Goal: Task Accomplishment & Management: Manage account settings

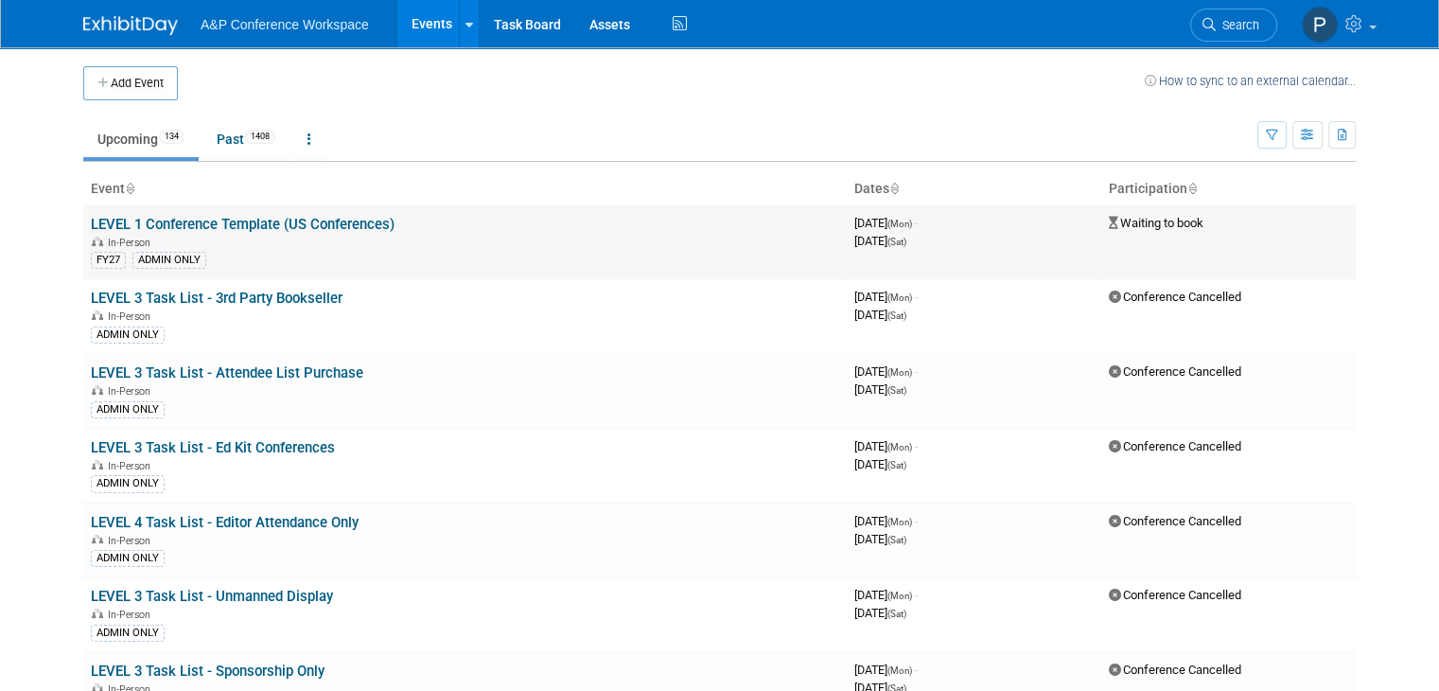
scroll to position [7083, 0]
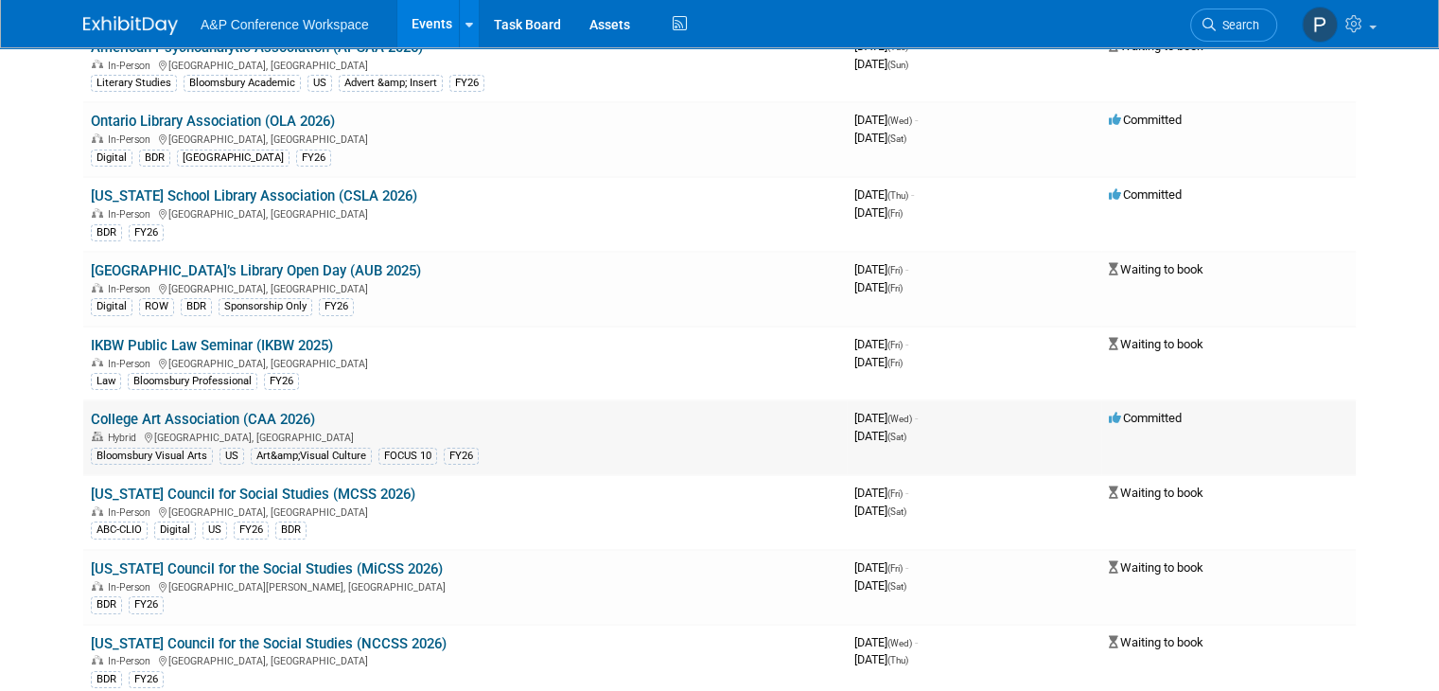
click at [288, 411] on link "College Art Association (CAA 2026)" at bounding box center [203, 419] width 224 height 17
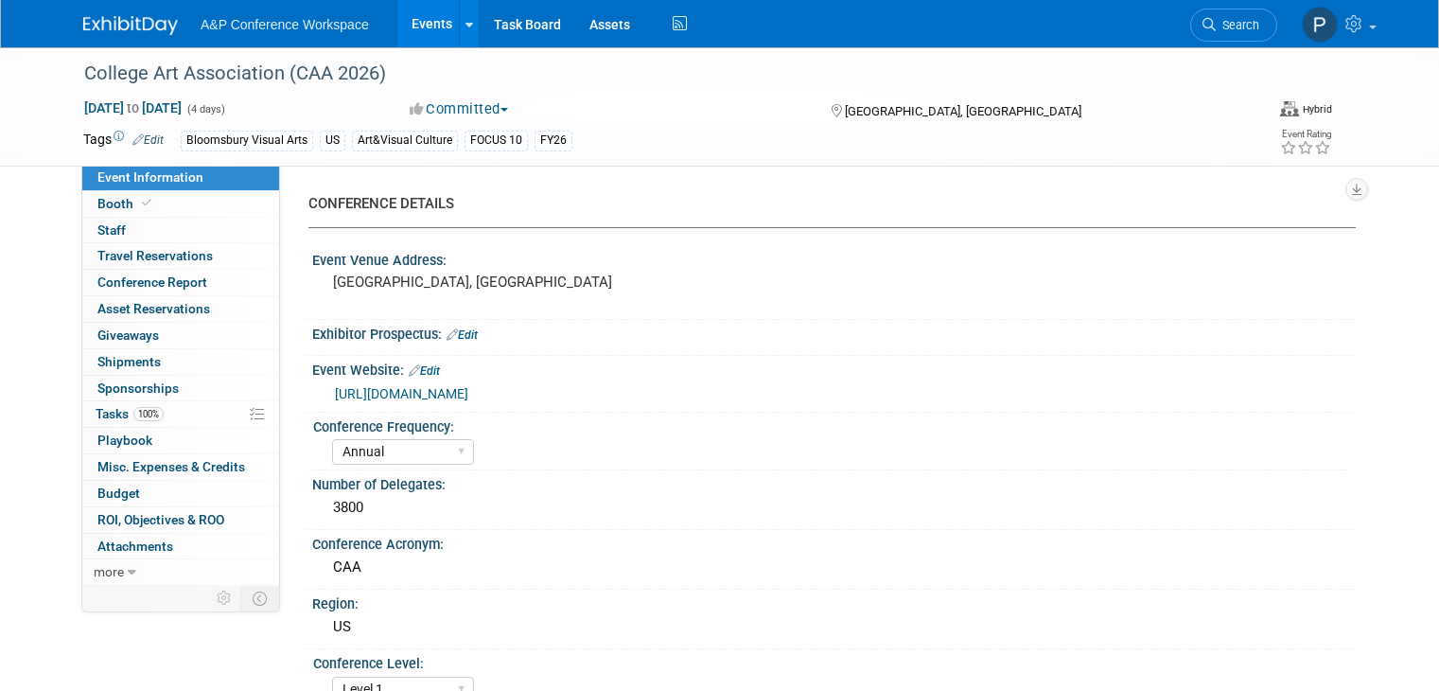
select select "Annual"
select select "Level 1"
select select "In-Person Booth"
select select "Art & Visual Culture"
select select "Bloomsbury Visual Arts"
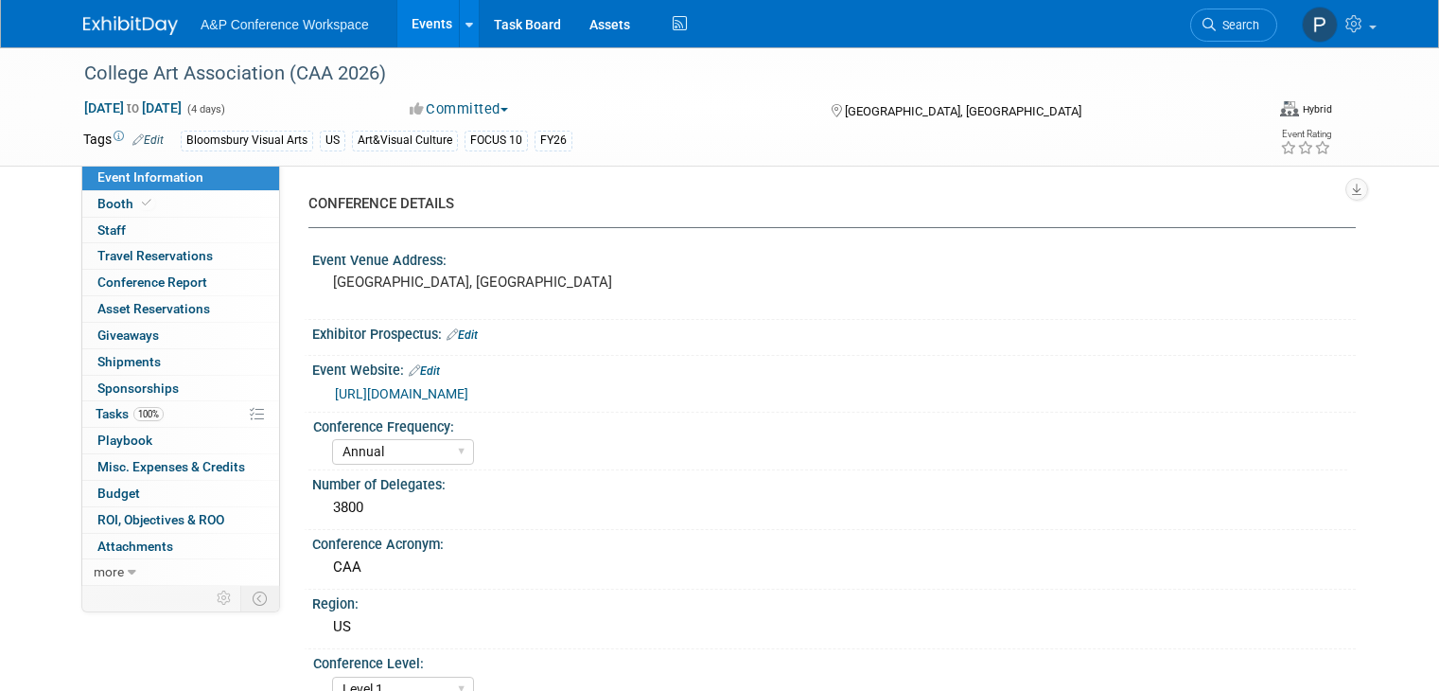
select select "Anne Weston"
select select "Carrlee Craig"
select select "Jack Solloway"
select select "Networking/Commissioning"
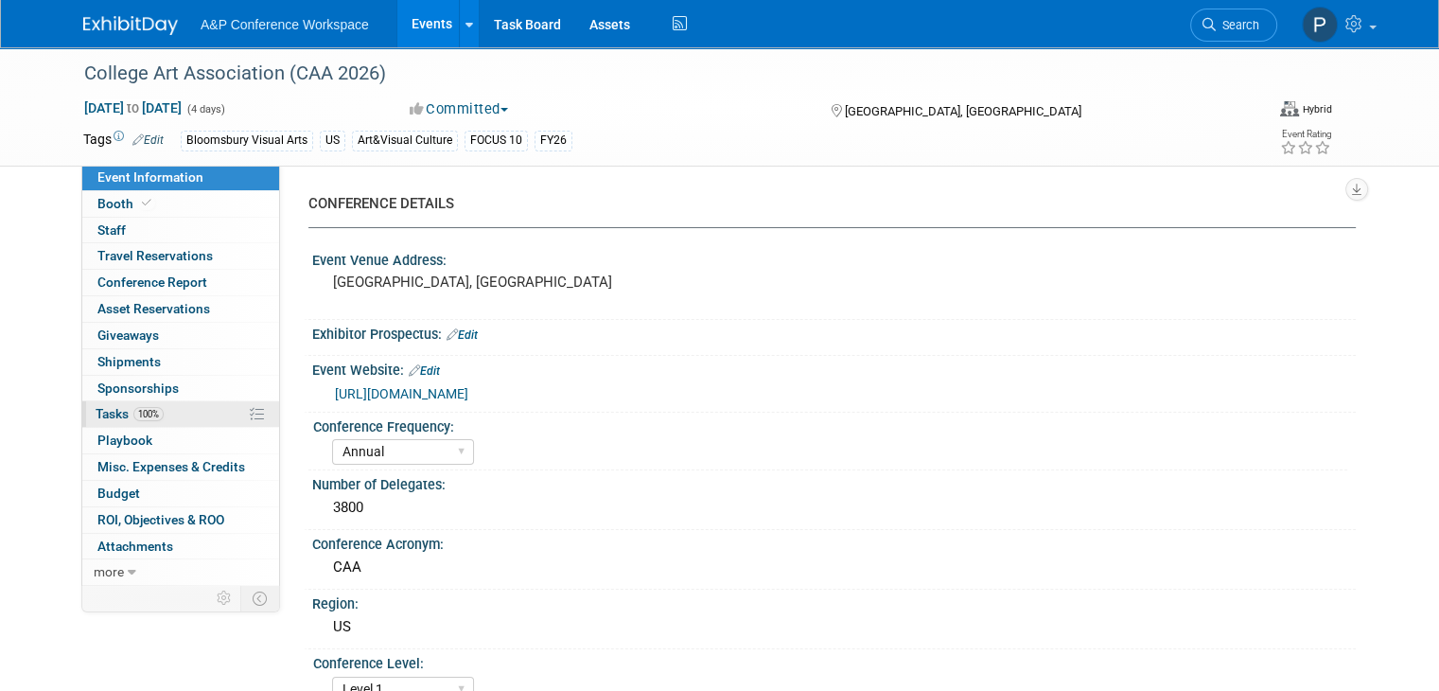
click at [175, 411] on link "100% Tasks 100%" at bounding box center [180, 414] width 197 height 26
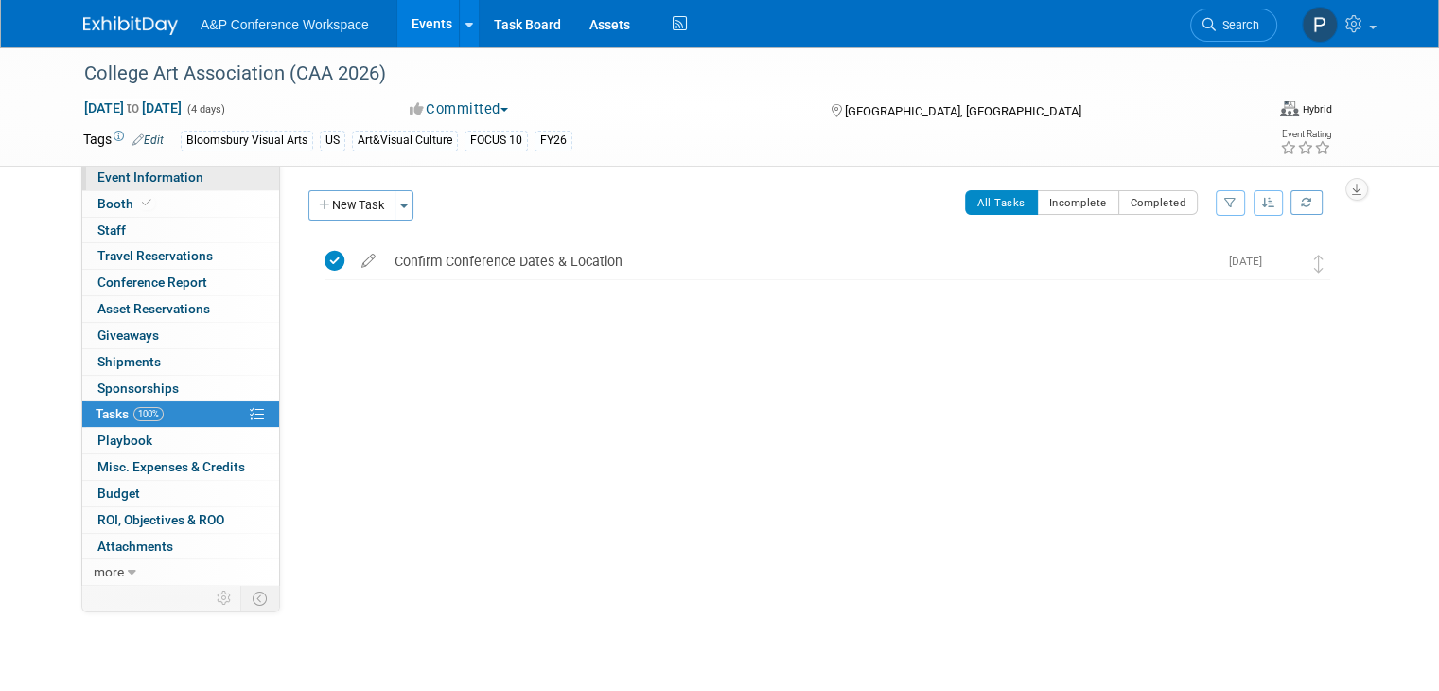
click at [170, 178] on span "Event Information" at bounding box center [150, 176] width 106 height 15
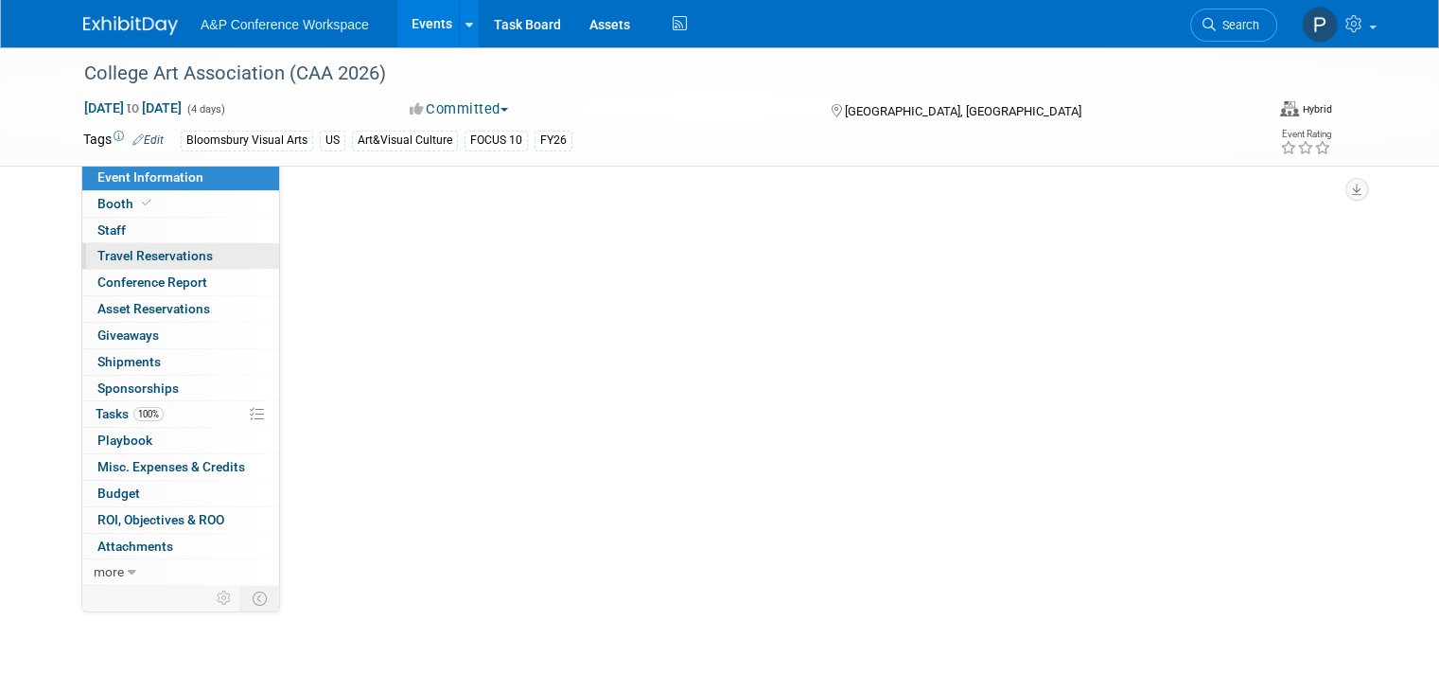
select select "Annual"
select select "Level 1"
select select "In-Person Booth"
select select "Art & Visual Culture"
select select "Bloomsbury Visual Arts"
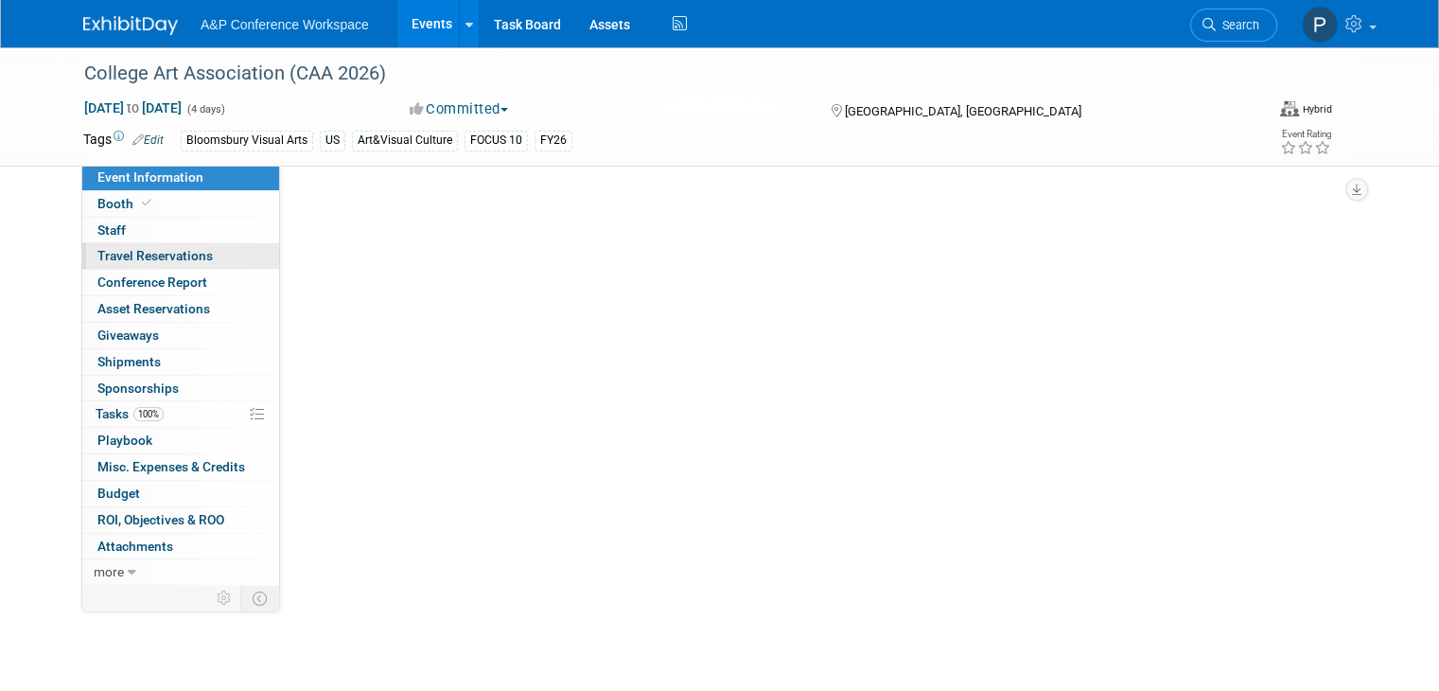
select select "[PERSON_NAME]"
select select "Networking/Commissioning"
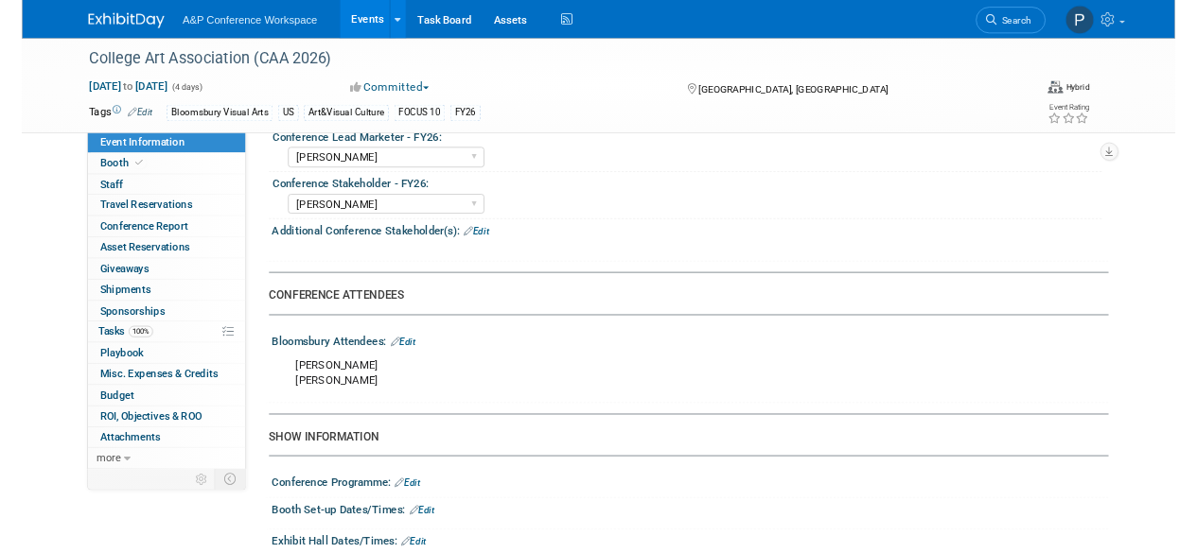
scroll to position [946, 0]
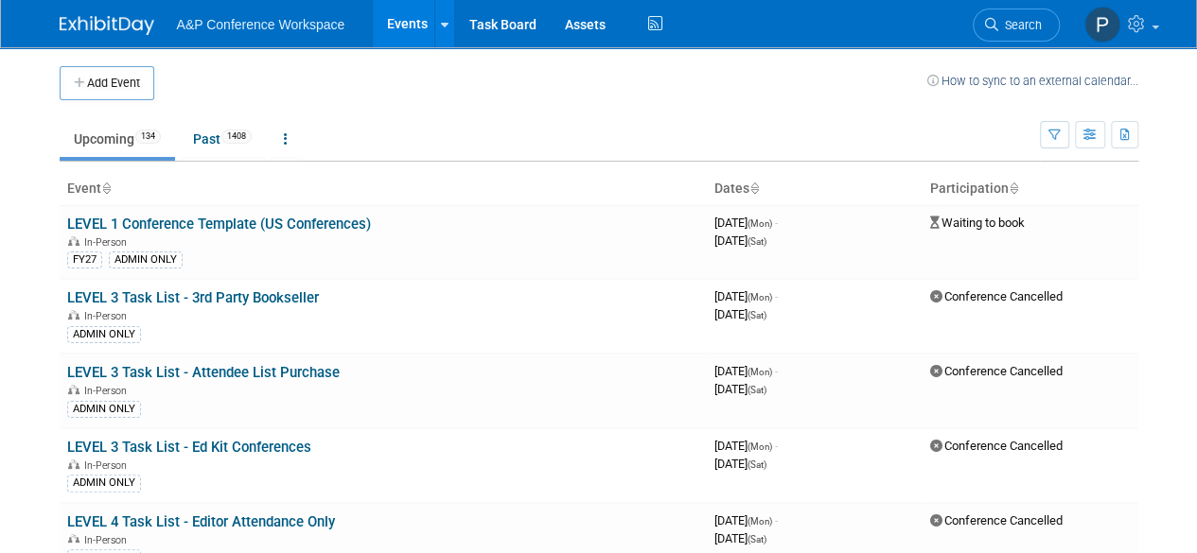
click at [387, 88] on td at bounding box center [540, 83] width 773 height 34
click at [216, 131] on link "Past 1408" at bounding box center [222, 139] width 87 height 36
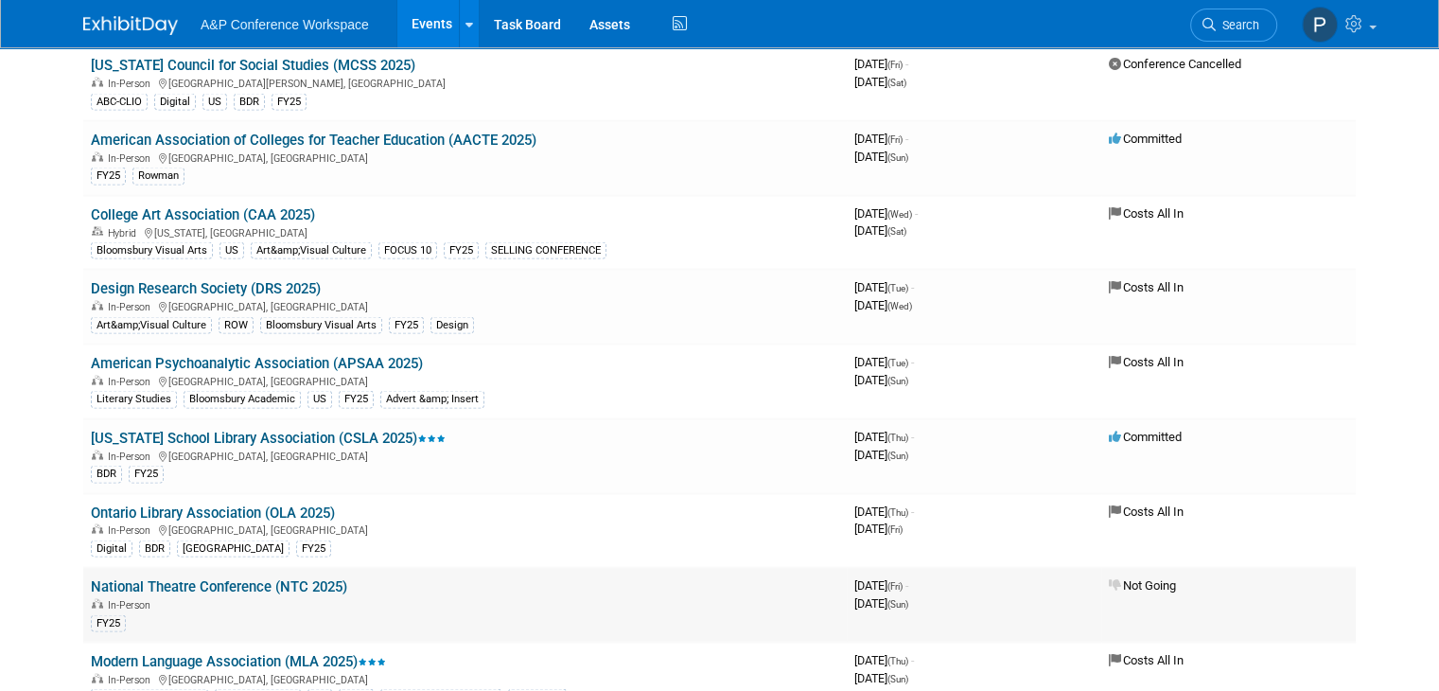
scroll to position [17908, 0]
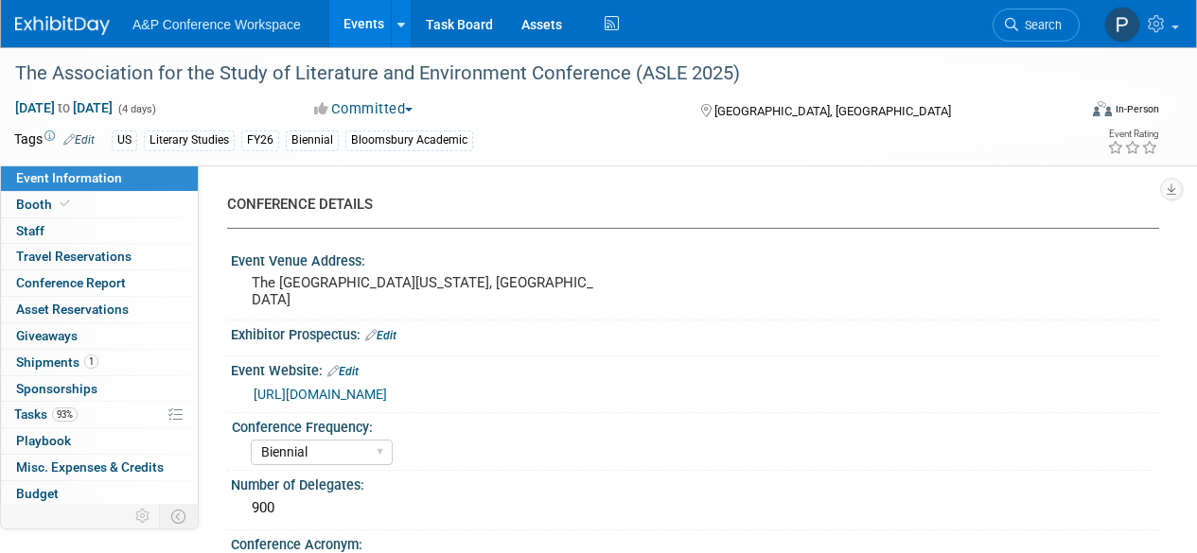
select select "Biennial"
select select "Level 2"
select select "In-Person Booth"
select select "Literary Studies"
select select "Bloomsbury Academic"
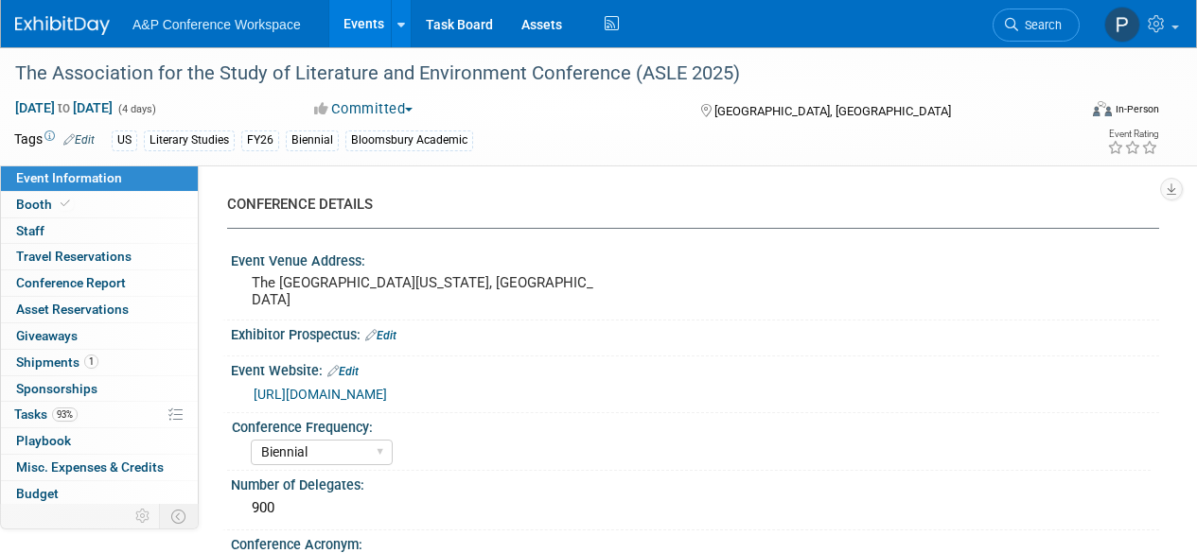
select select "[PERSON_NAME]"
select select "Brand/Subject Presence​"
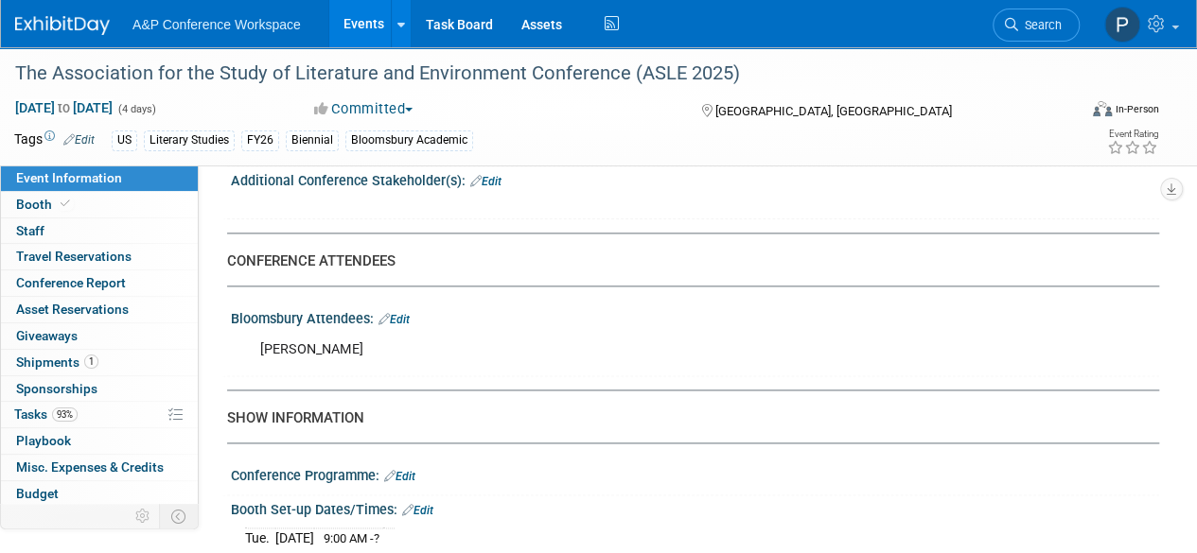
scroll to position [1112, 0]
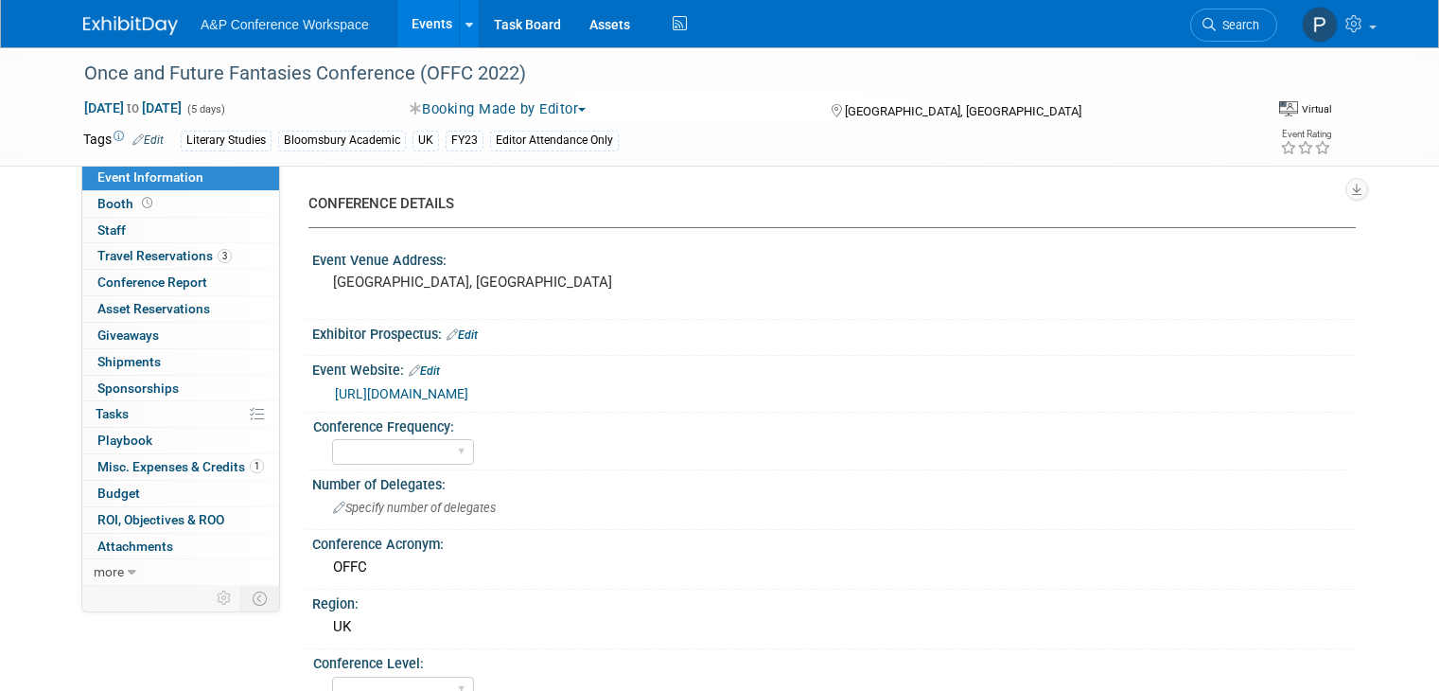
select select "Editor Attendance Only"
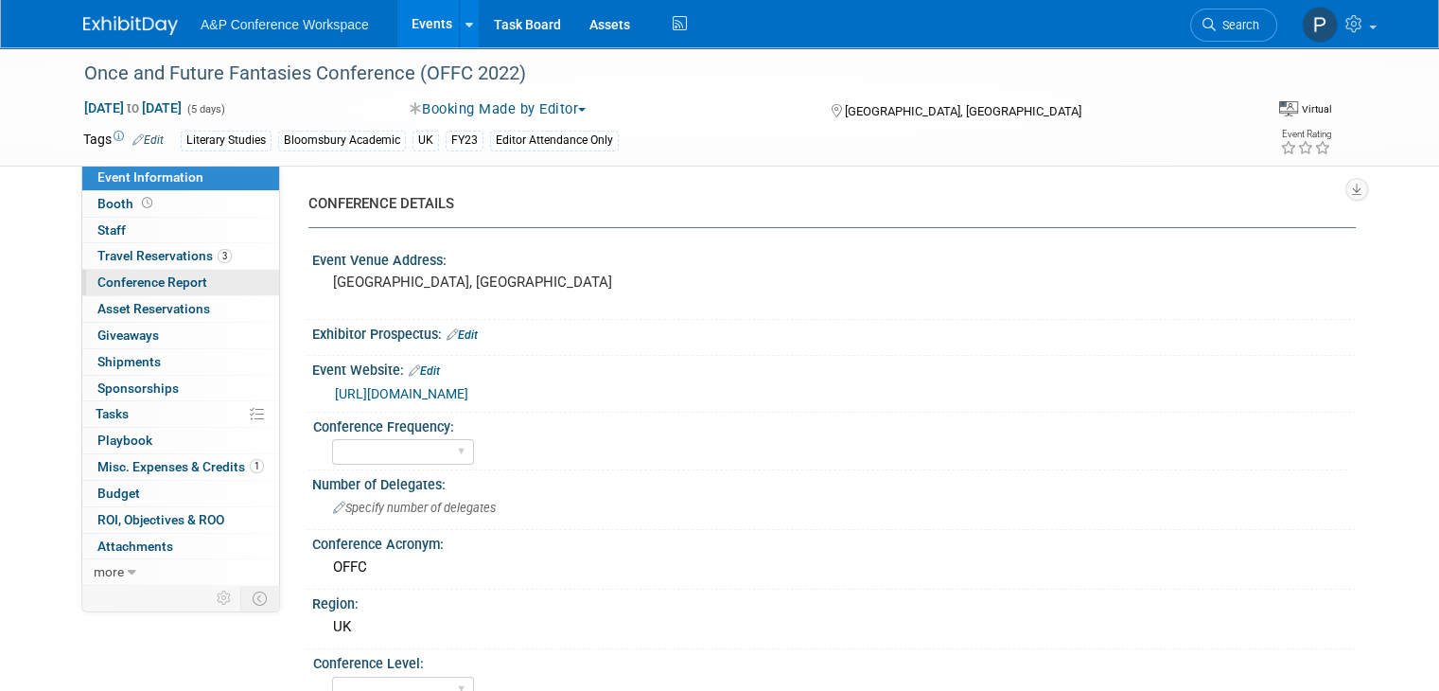
click at [208, 274] on link "Conference Report" at bounding box center [180, 283] width 197 height 26
